Goal: Book appointment/travel/reservation

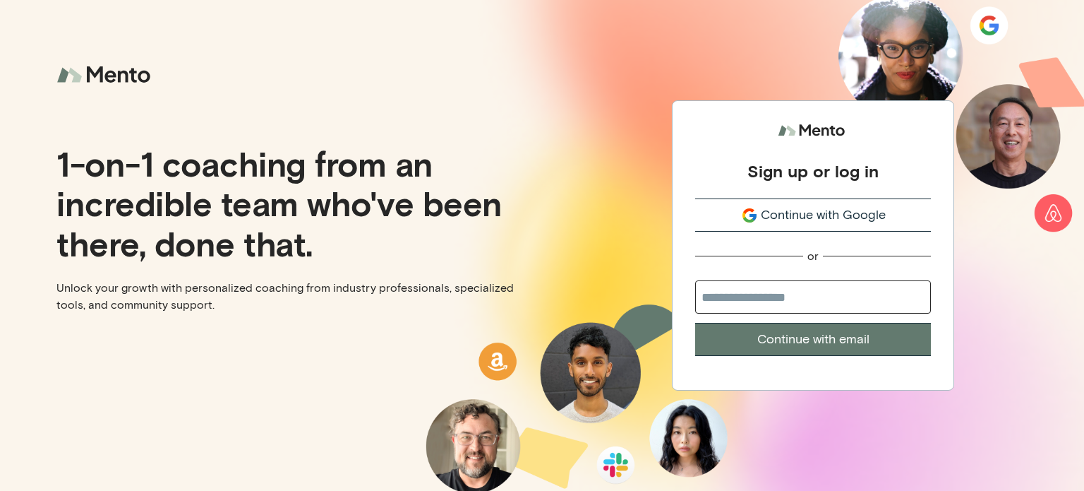
click at [719, 299] on input "email" at bounding box center [813, 296] width 236 height 33
type input "**********"
click at [876, 344] on button "Continue with email" at bounding box center [813, 339] width 236 height 33
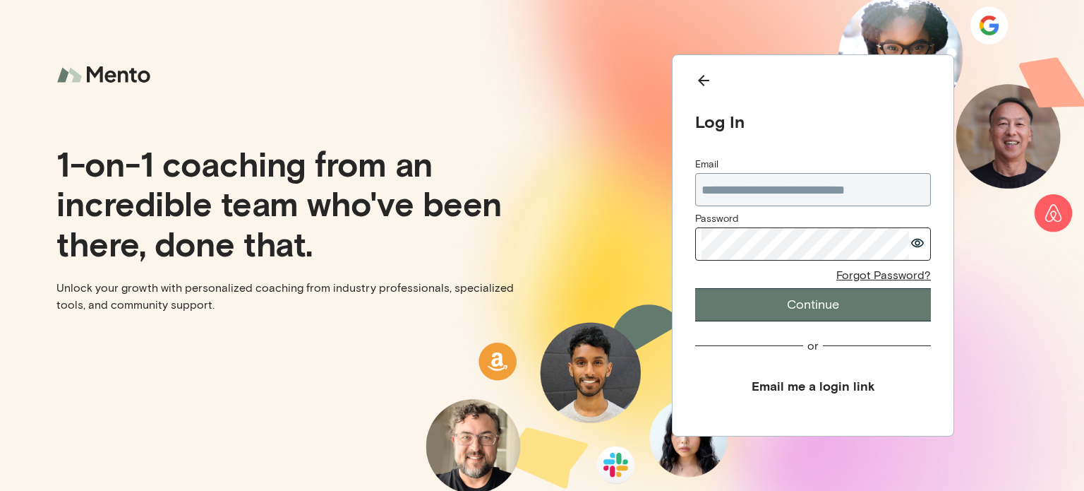
click at [827, 307] on button "Continue" at bounding box center [813, 304] width 236 height 33
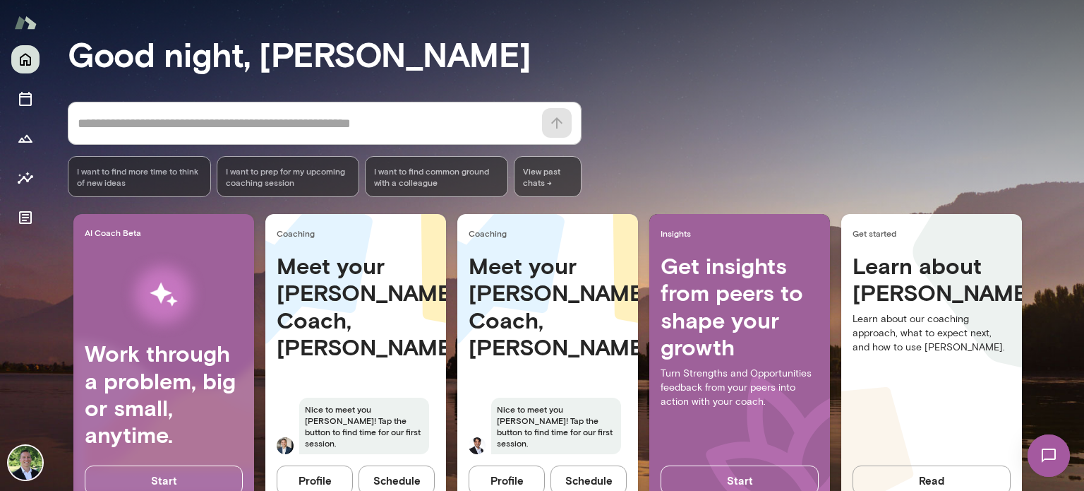
scroll to position [145, 0]
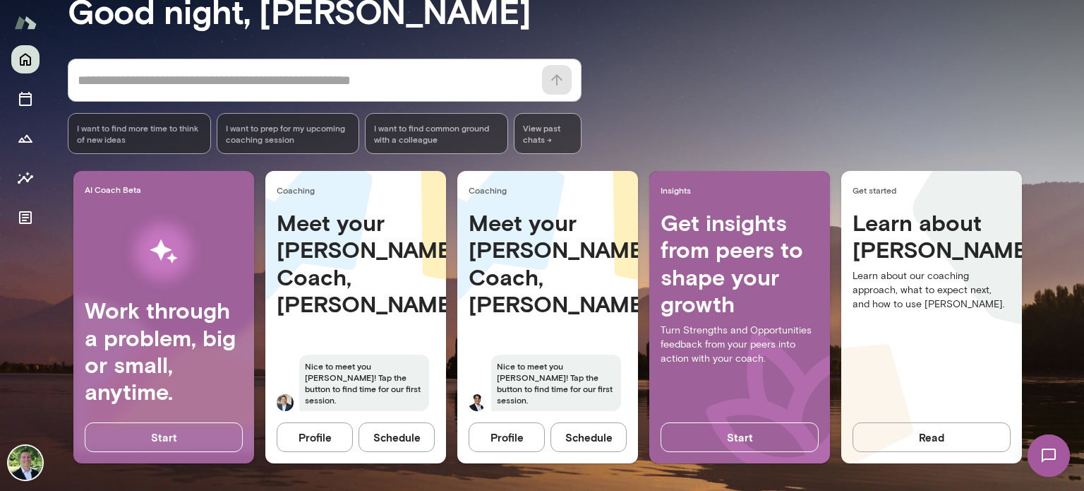
click at [417, 434] on button "Schedule" at bounding box center [397, 437] width 76 height 30
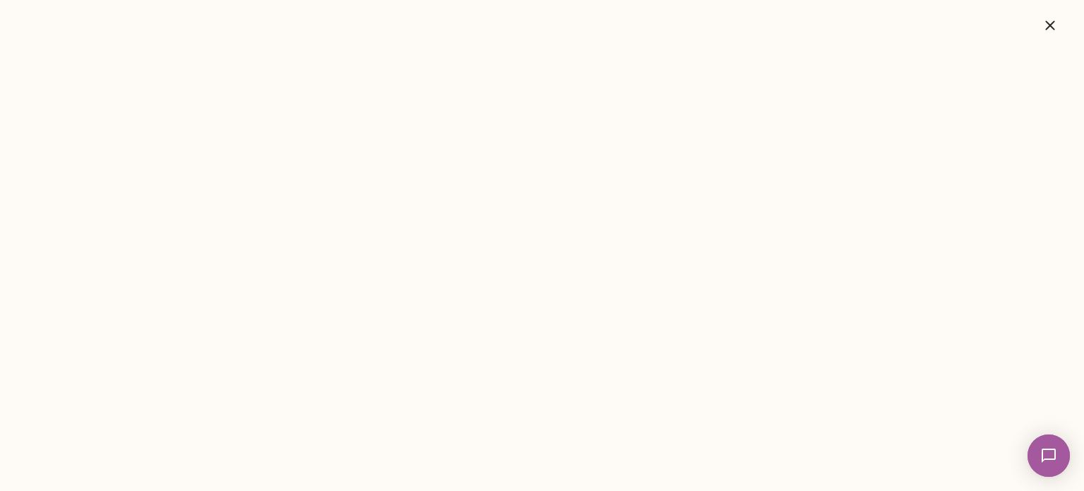
click at [1051, 21] on icon "button" at bounding box center [1050, 25] width 17 height 17
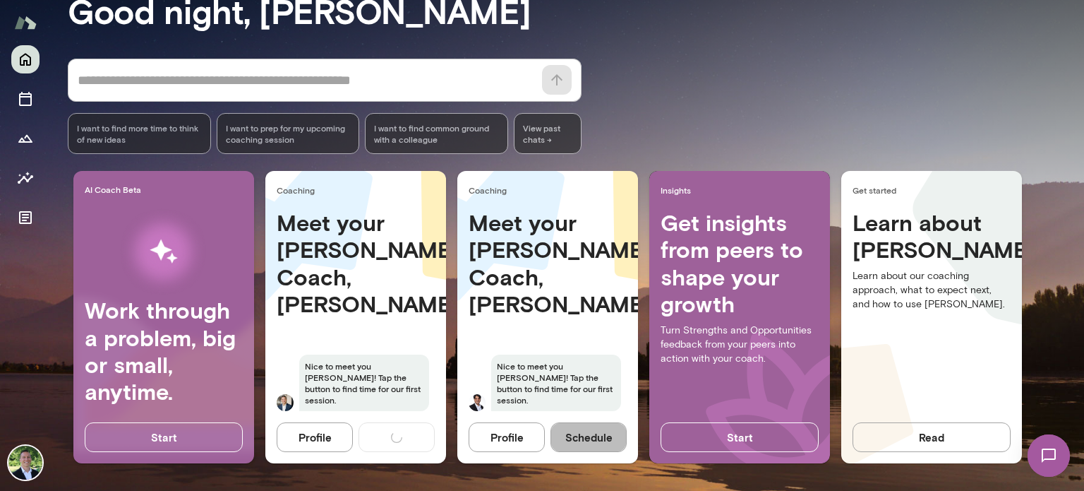
click at [582, 437] on button "Schedule" at bounding box center [589, 437] width 76 height 30
